Goal: Task Accomplishment & Management: Use online tool/utility

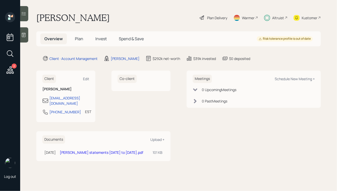
click at [12, 70] on icon at bounding box center [10, 69] width 7 height 7
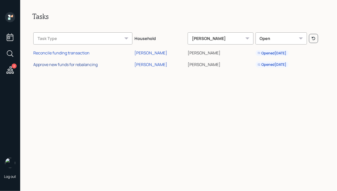
click at [69, 65] on div "Approve new funds for rebalancing" at bounding box center [65, 65] width 64 height 6
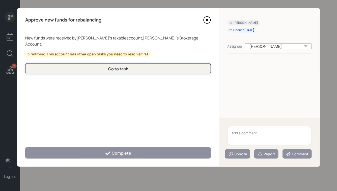
click at [164, 63] on button "Go to task" at bounding box center [118, 68] width 186 height 11
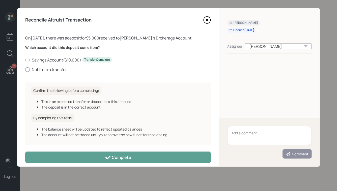
click at [50, 72] on label "Not from a transfer" at bounding box center [118, 70] width 186 height 6
click at [25, 69] on input "Not from a transfer" at bounding box center [25, 69] width 0 height 0
radio input "true"
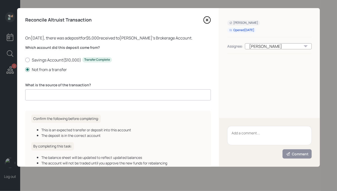
click at [75, 90] on input at bounding box center [118, 94] width 186 height 11
click at [57, 59] on label "Savings Account ( $10,000 ) Transfer Complete" at bounding box center [118, 60] width 186 height 6
click at [25, 60] on input "Savings Account ( $10,000 ) Transfer Complete" at bounding box center [25, 60] width 0 height 0
radio input "true"
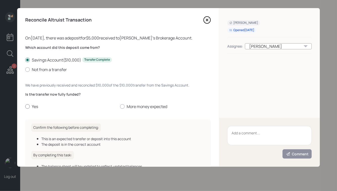
click at [31, 105] on label "Yes" at bounding box center [70, 107] width 91 height 6
click at [25, 106] on input "Yes" at bounding box center [25, 106] width 0 height 0
radio input "true"
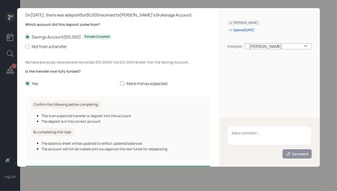
scroll to position [42, 0]
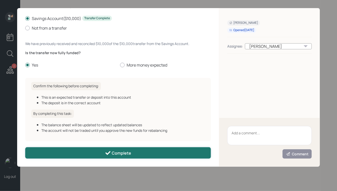
click at [112, 152] on div "Complete" at bounding box center [118, 153] width 27 height 6
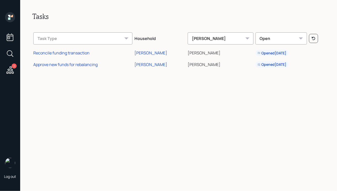
click at [12, 68] on icon at bounding box center [10, 69] width 9 height 9
click at [67, 65] on div "Approve new funds for rebalancing" at bounding box center [65, 65] width 64 height 6
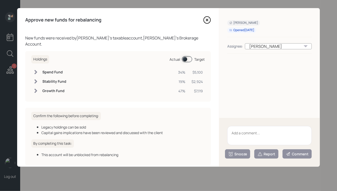
scroll to position [18, 0]
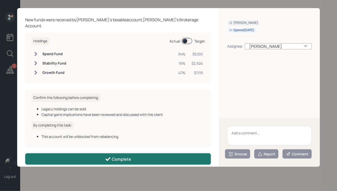
click at [130, 153] on button "Complete" at bounding box center [118, 158] width 186 height 11
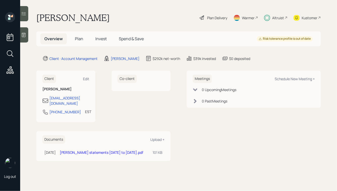
click at [104, 38] on span "Invest" at bounding box center [100, 39] width 11 height 6
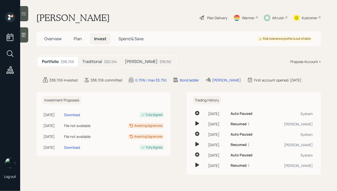
click at [273, 15] on div "Altruist" at bounding box center [278, 17] width 12 height 5
